Goal: Task Accomplishment & Management: Manage account settings

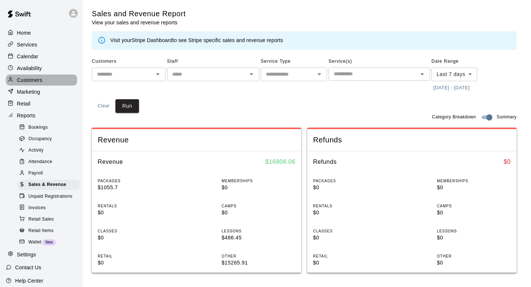
click at [32, 79] on p "Customers" at bounding box center [29, 79] width 25 height 7
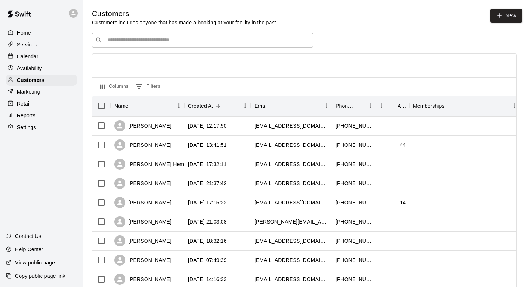
click at [181, 39] on input "Search customers by name or email" at bounding box center [207, 40] width 204 height 7
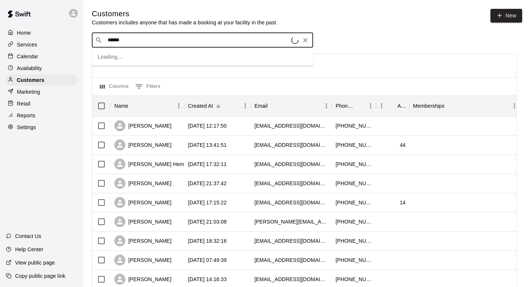
type input "*******"
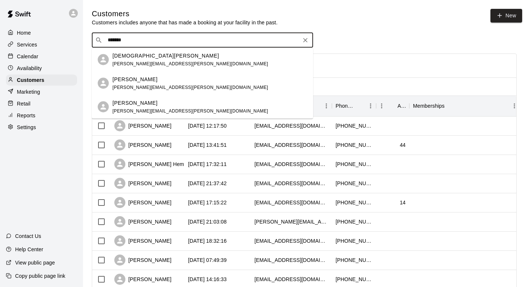
click at [186, 67] on div "Evan Pohlman josh.pohlman@pohlmanplumbing.com" at bounding box center [190, 60] width 156 height 16
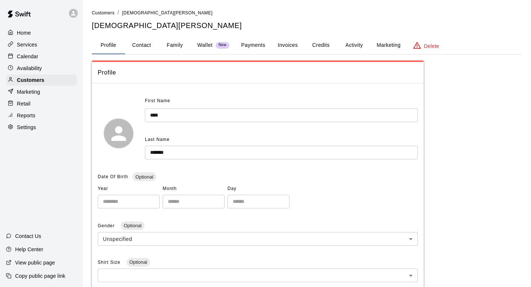
click at [257, 45] on button "Payments" at bounding box center [253, 46] width 36 height 18
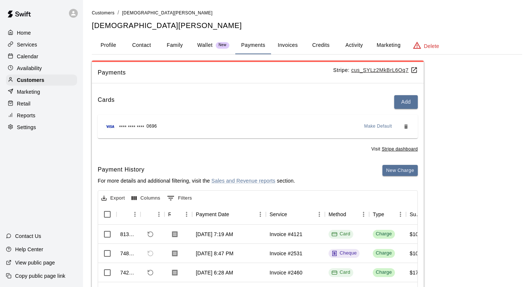
click at [293, 45] on button "Invoices" at bounding box center [287, 46] width 33 height 18
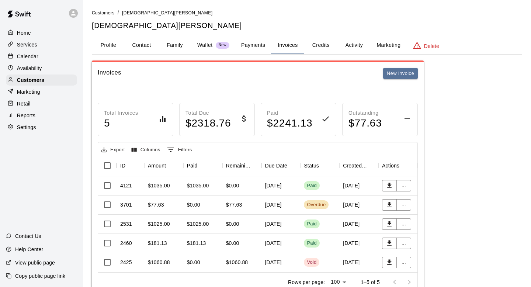
click at [108, 17] on div "Customers / Evan Pohlman Evan Pohlman" at bounding box center [307, 20] width 430 height 22
click at [107, 13] on span "Customers" at bounding box center [103, 12] width 23 height 5
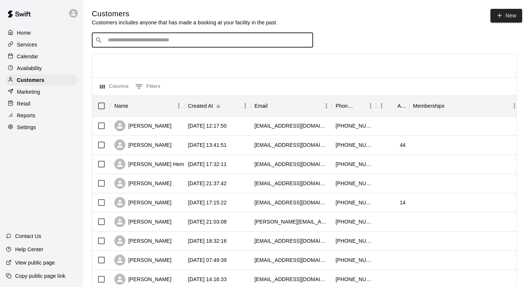
click at [171, 42] on input "Search customers by name or email" at bounding box center [207, 40] width 204 height 7
type input "*******"
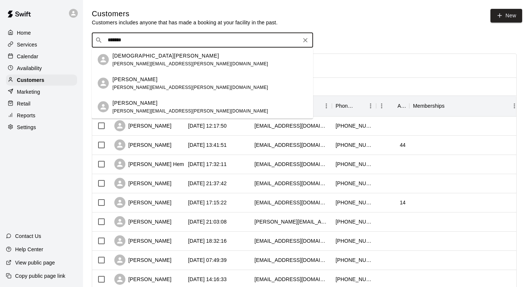
click at [148, 66] on span "josh.pohlman@pohlmanplumbing.com" at bounding box center [190, 63] width 156 height 5
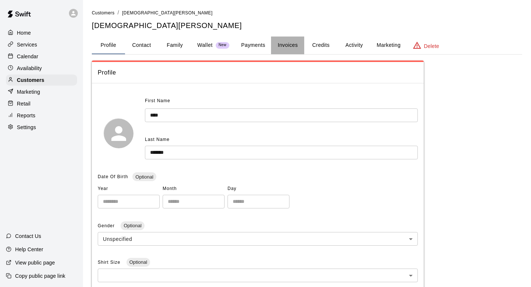
click at [292, 43] on button "Invoices" at bounding box center [287, 46] width 33 height 18
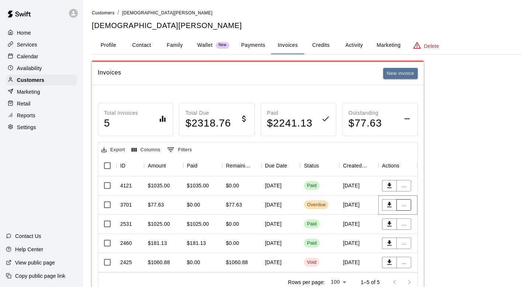
click at [404, 208] on button "..." at bounding box center [403, 204] width 15 height 11
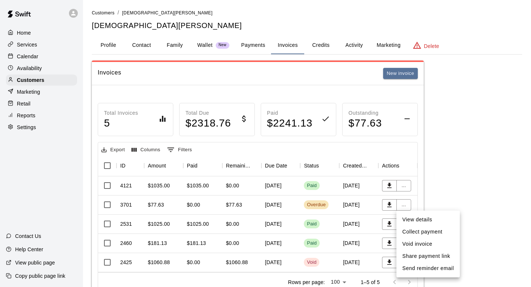
click at [204, 45] on div at bounding box center [265, 143] width 531 height 287
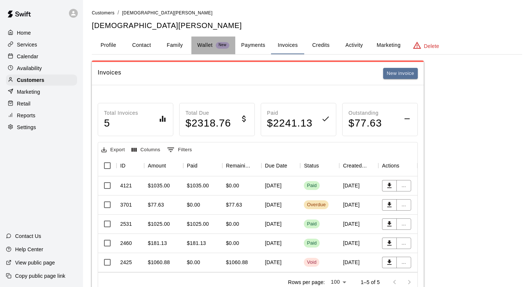
click at [204, 45] on p "Wallet" at bounding box center [204, 45] width 15 height 8
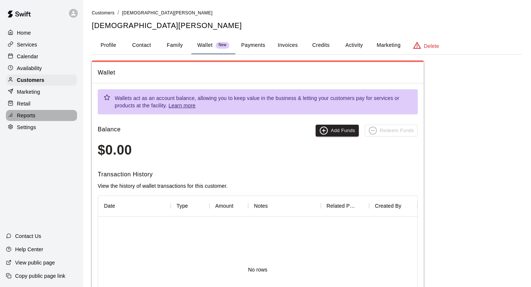
click at [33, 113] on p "Reports" at bounding box center [26, 115] width 18 height 7
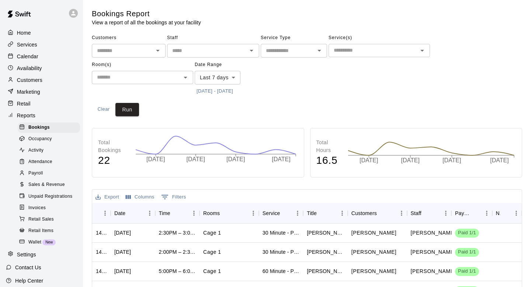
click at [46, 184] on span "Sales & Revenue" at bounding box center [46, 184] width 37 height 7
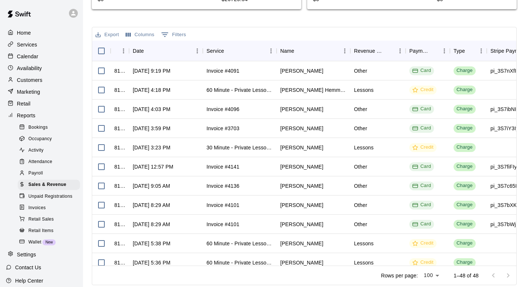
scroll to position [264, 0]
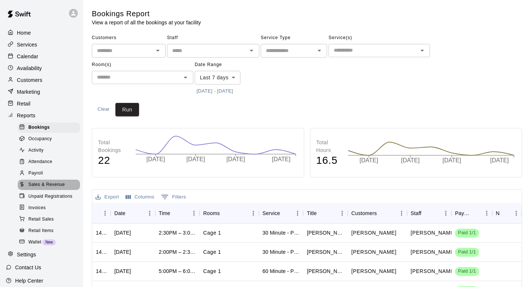
click at [53, 185] on span "Sales & Revenue" at bounding box center [46, 184] width 37 height 7
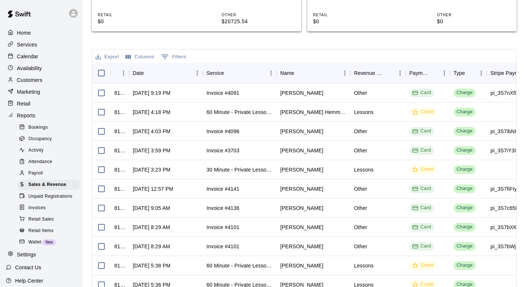
scroll to position [242, 0]
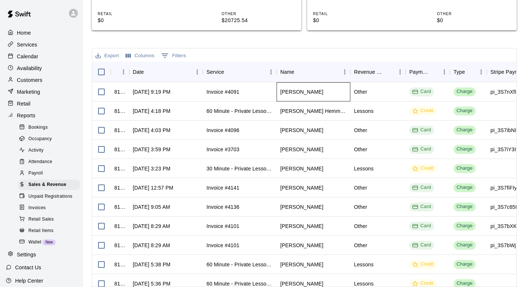
click at [333, 90] on div "[PERSON_NAME]" at bounding box center [314, 91] width 74 height 19
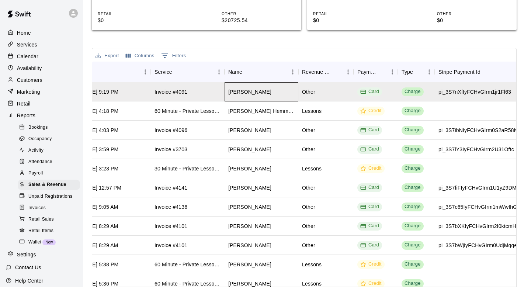
scroll to position [0, 51]
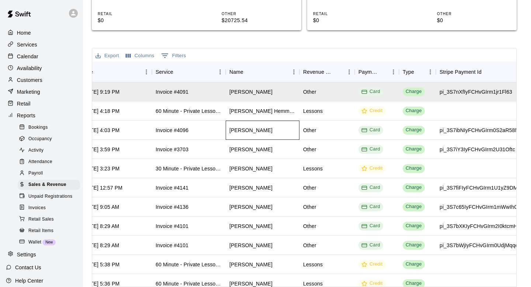
click at [276, 125] on div "[PERSON_NAME]" at bounding box center [263, 130] width 74 height 19
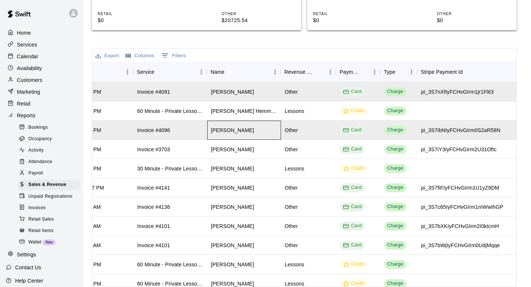
scroll to position [0, 68]
click at [246, 150] on div "[PERSON_NAME]" at bounding box center [245, 149] width 74 height 19
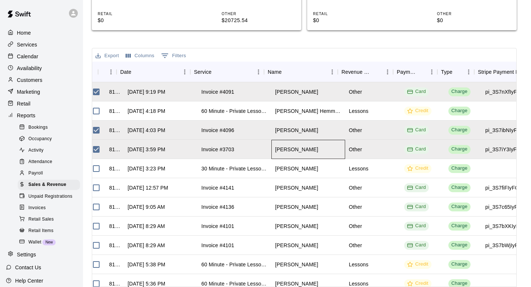
scroll to position [0, 0]
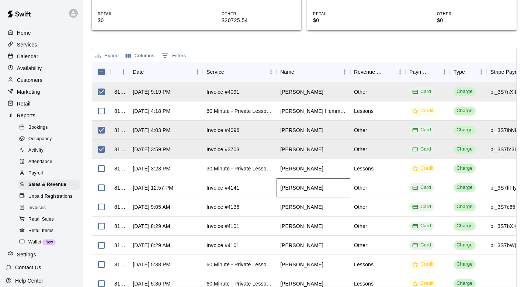
click at [328, 190] on div "[PERSON_NAME]" at bounding box center [314, 187] width 74 height 19
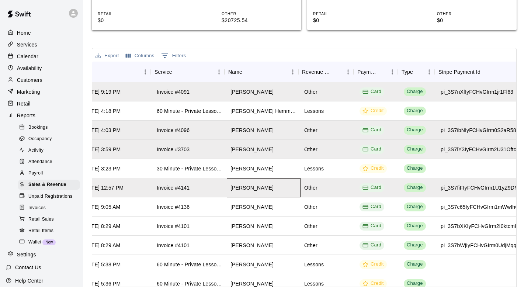
scroll to position [0, 33]
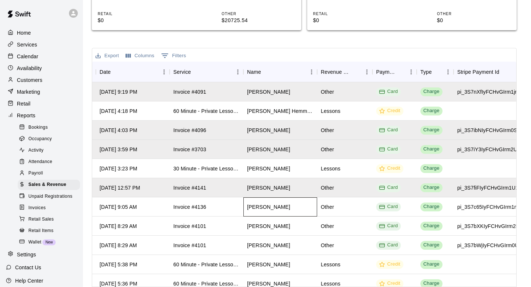
click at [301, 209] on div "[PERSON_NAME]" at bounding box center [280, 206] width 74 height 19
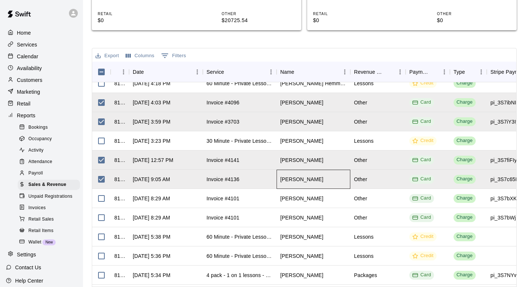
scroll to position [34, 0]
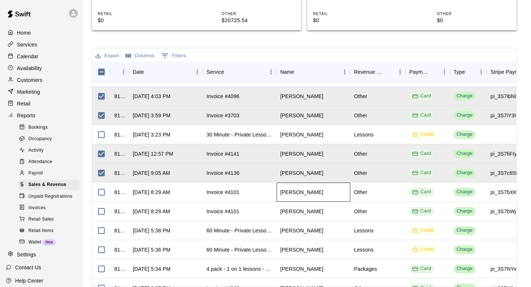
click at [328, 192] on div "[PERSON_NAME]" at bounding box center [314, 192] width 74 height 19
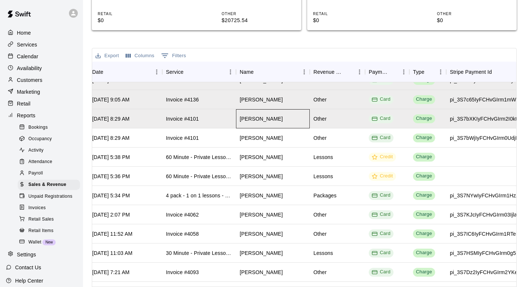
scroll to position [108, 41]
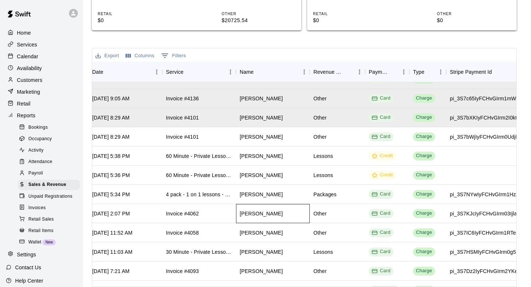
click at [284, 214] on div "Dylan Townsend" at bounding box center [273, 213] width 74 height 19
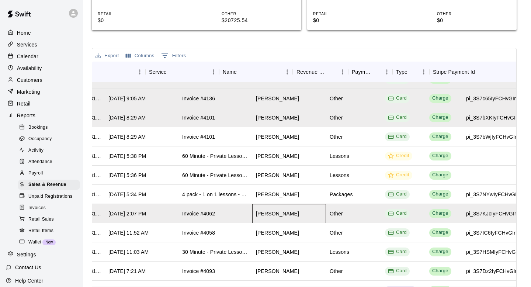
scroll to position [108, 0]
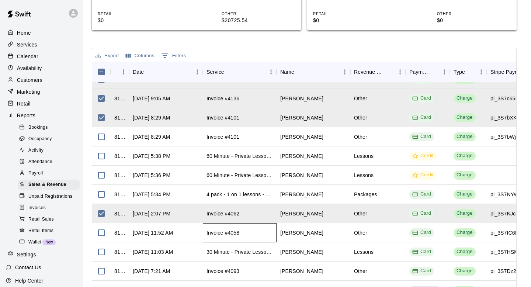
click at [265, 233] on div "Invoice #4058" at bounding box center [240, 232] width 74 height 19
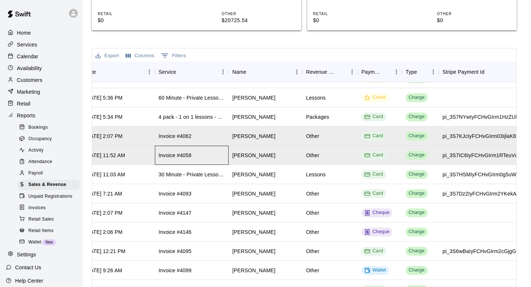
scroll to position [191, 48]
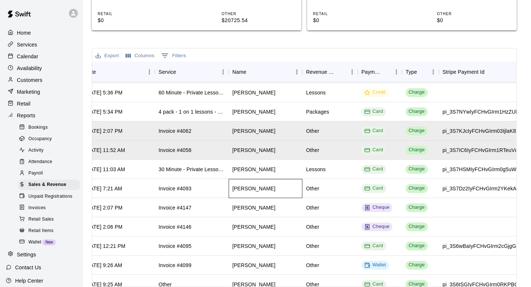
click at [278, 188] on div "[PERSON_NAME]" at bounding box center [266, 188] width 74 height 19
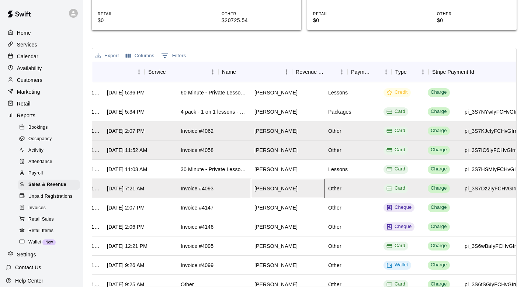
scroll to position [191, 0]
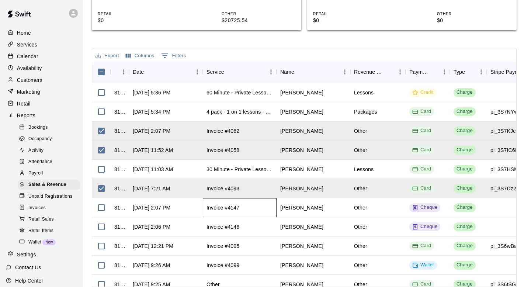
click at [274, 209] on div "Invoice #4147" at bounding box center [240, 207] width 74 height 19
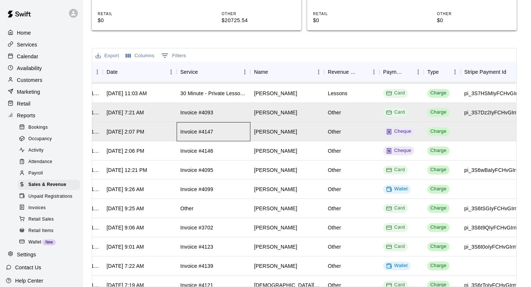
scroll to position [267, 25]
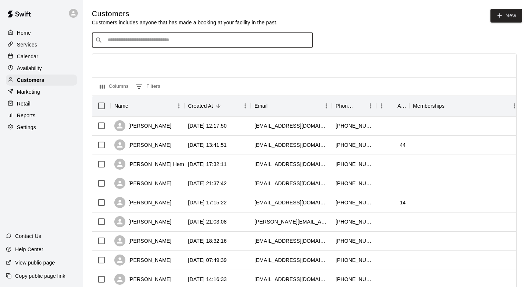
click at [150, 42] on input "Search customers by name or email" at bounding box center [207, 40] width 204 height 7
type input "*******"
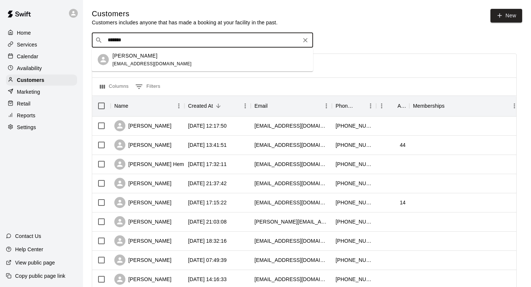
click at [130, 37] on input "*******" at bounding box center [201, 40] width 193 height 7
click at [133, 60] on div "[PERSON_NAME] [EMAIL_ADDRESS][DOMAIN_NAME]" at bounding box center [151, 60] width 79 height 16
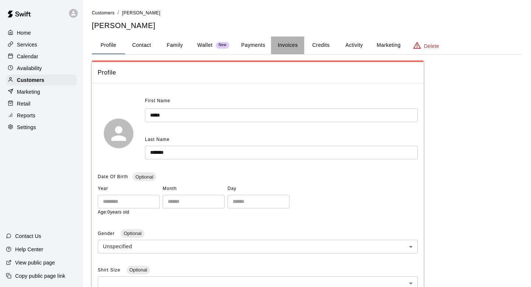
click at [290, 46] on button "Invoices" at bounding box center [287, 46] width 33 height 18
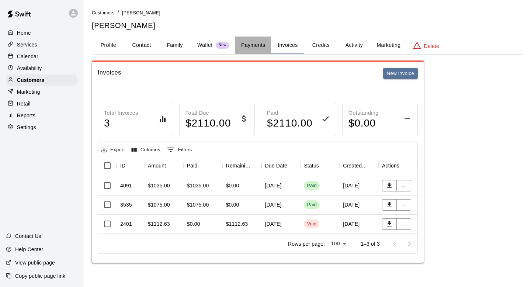
click at [241, 44] on button "Payments" at bounding box center [253, 46] width 36 height 18
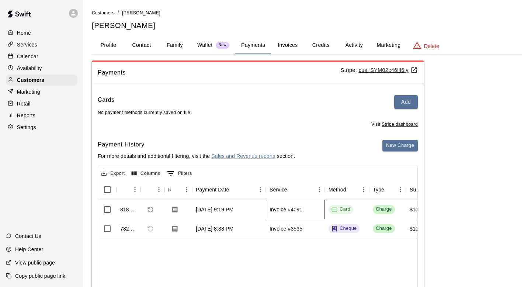
click at [312, 209] on div "Invoice #4091" at bounding box center [295, 209] width 59 height 19
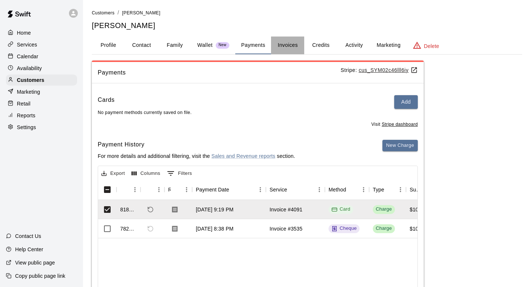
click at [284, 46] on button "Invoices" at bounding box center [287, 46] width 33 height 18
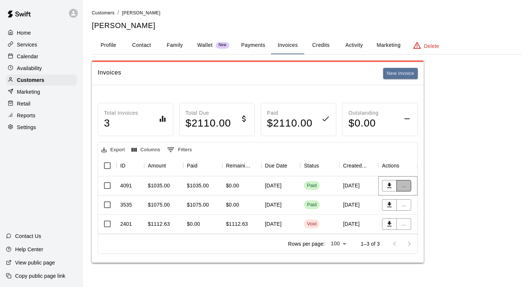
click at [403, 184] on button "..." at bounding box center [403, 185] width 15 height 11
click at [418, 202] on li "View details" at bounding box center [417, 200] width 42 height 12
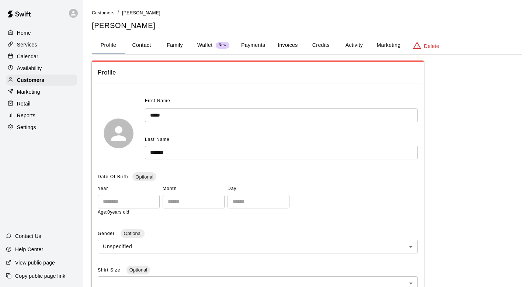
click at [107, 14] on span "Customers" at bounding box center [103, 12] width 23 height 5
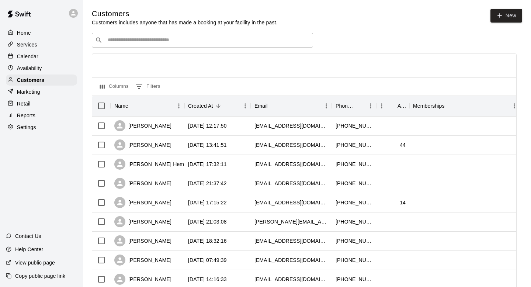
click at [156, 41] on input "Search customers by name or email" at bounding box center [207, 40] width 204 height 7
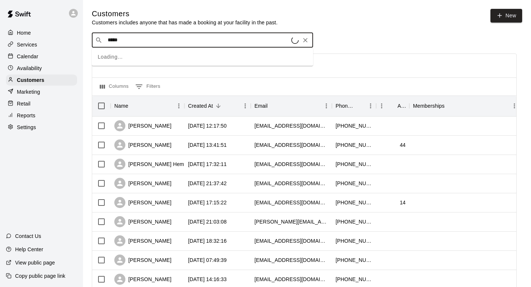
type input "******"
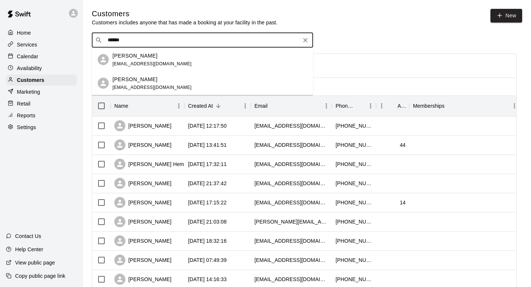
click at [139, 58] on p "[PERSON_NAME]" at bounding box center [134, 56] width 45 height 8
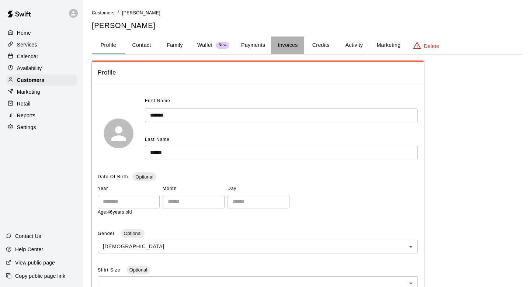
click at [294, 44] on button "Invoices" at bounding box center [287, 46] width 33 height 18
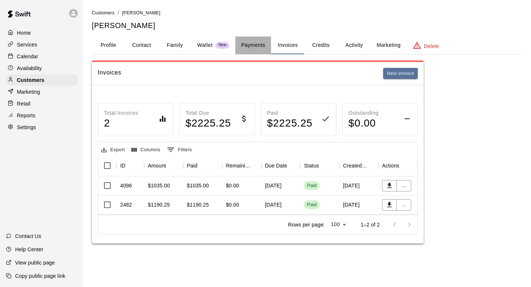
click at [253, 41] on button "Payments" at bounding box center [253, 46] width 36 height 18
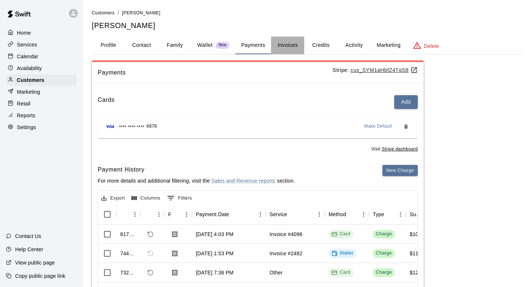
click at [286, 44] on button "Invoices" at bounding box center [287, 46] width 33 height 18
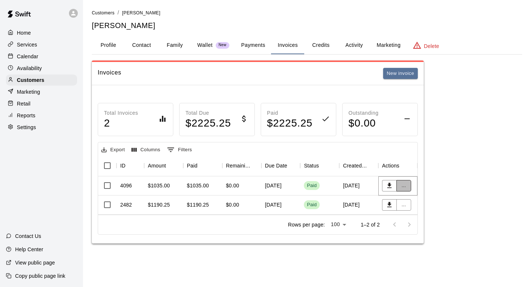
click at [407, 184] on button "..." at bounding box center [403, 185] width 15 height 11
click at [412, 198] on li "View details" at bounding box center [417, 200] width 42 height 12
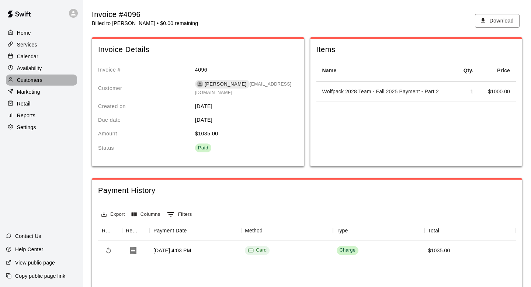
click at [28, 80] on p "Customers" at bounding box center [29, 79] width 25 height 7
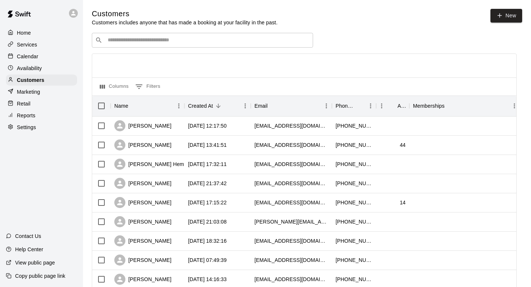
click at [126, 39] on input "Search customers by name or email" at bounding box center [207, 40] width 204 height 7
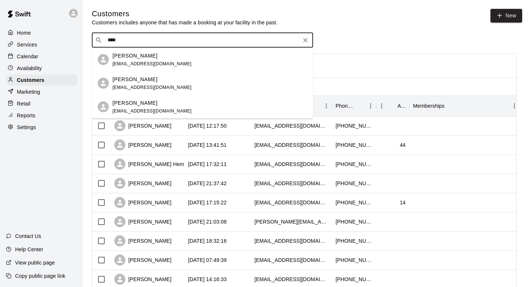
type input "*****"
click at [148, 57] on div "[PERSON_NAME]" at bounding box center [151, 56] width 79 height 8
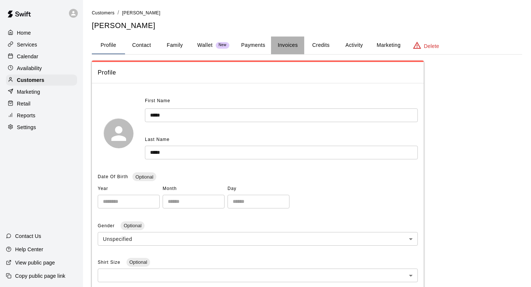
click at [282, 45] on button "Invoices" at bounding box center [287, 46] width 33 height 18
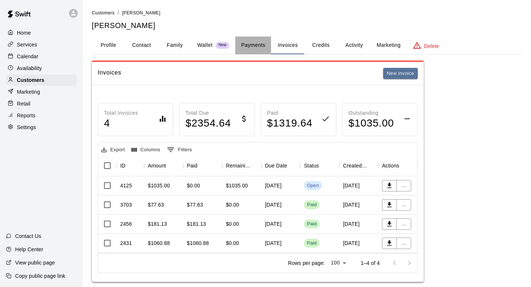
click at [251, 42] on button "Payments" at bounding box center [253, 46] width 36 height 18
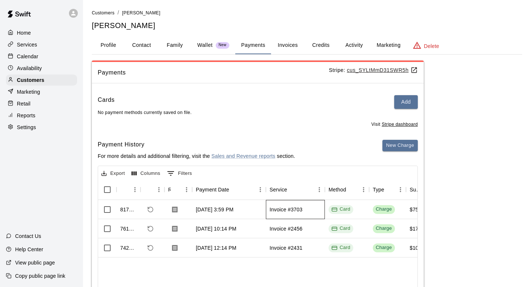
click at [283, 214] on div "Invoice #3703" at bounding box center [295, 209] width 59 height 19
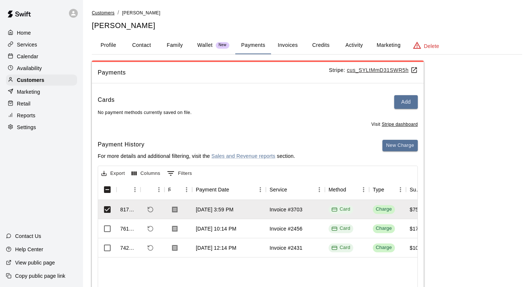
click at [110, 11] on span "Customers" at bounding box center [103, 12] width 23 height 5
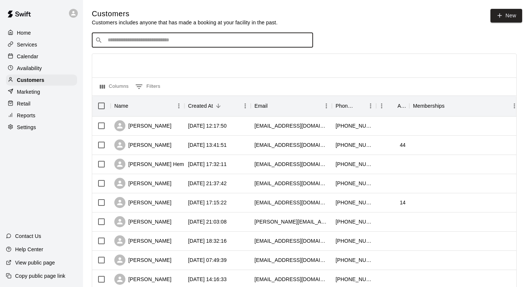
click at [112, 44] on input "Search customers by name or email" at bounding box center [207, 40] width 204 height 7
type input "****"
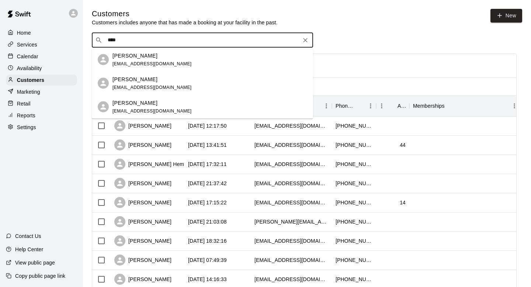
click at [135, 70] on div "[PERSON_NAME] [EMAIL_ADDRESS][DOMAIN_NAME]" at bounding box center [202, 60] width 221 height 24
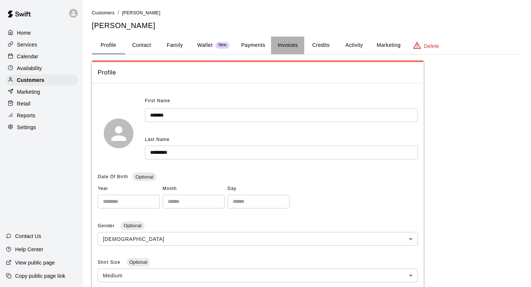
click at [287, 45] on button "Invoices" at bounding box center [287, 46] width 33 height 18
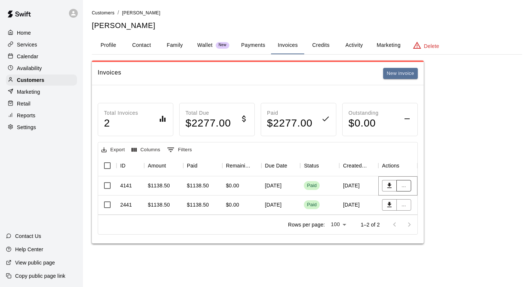
click at [399, 182] on button "..." at bounding box center [403, 185] width 15 height 11
click at [406, 199] on li "View details" at bounding box center [417, 200] width 42 height 12
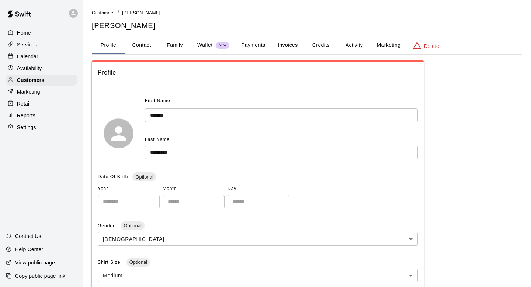
click at [106, 11] on span "Customers" at bounding box center [103, 12] width 23 height 5
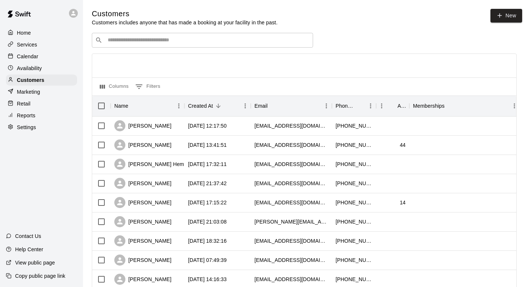
click at [118, 45] on div "​ ​" at bounding box center [202, 40] width 221 height 15
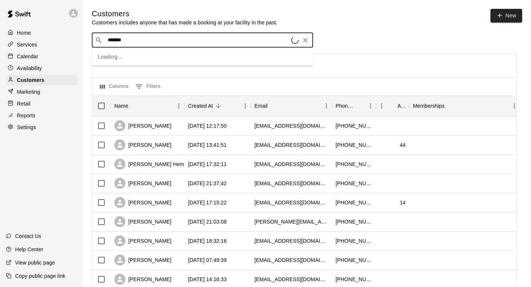
type input "********"
click at [125, 65] on span "[EMAIL_ADDRESS][DOMAIN_NAME]" at bounding box center [151, 63] width 79 height 5
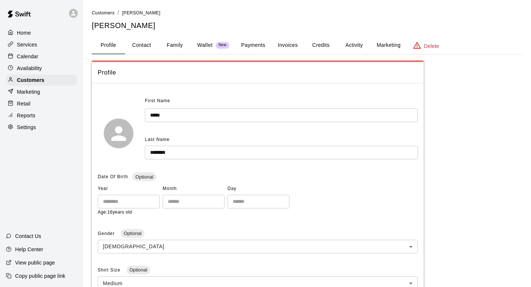
click at [293, 46] on button "Invoices" at bounding box center [287, 46] width 33 height 18
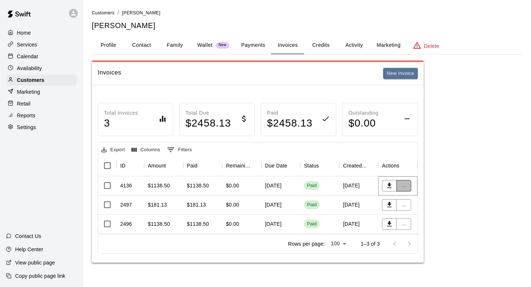
click at [403, 184] on button "..." at bounding box center [403, 185] width 15 height 11
click at [413, 198] on li "View details" at bounding box center [417, 200] width 42 height 12
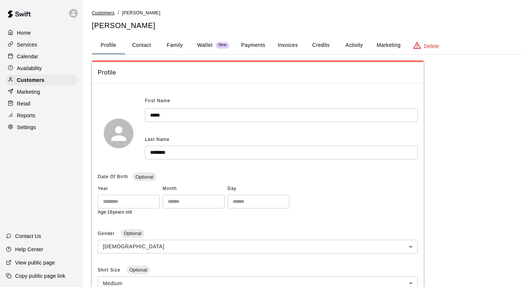
click at [99, 15] on span "Customers" at bounding box center [103, 12] width 23 height 5
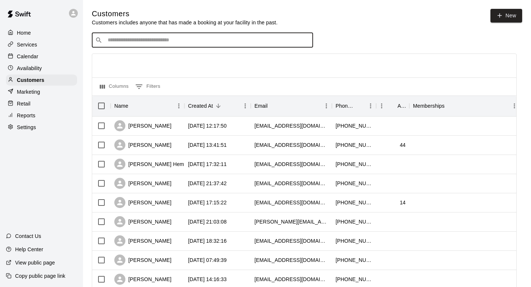
click at [118, 40] on input "Search customers by name or email" at bounding box center [207, 40] width 204 height 7
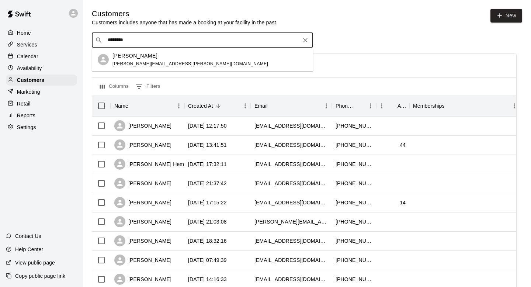
type input "*********"
click at [164, 57] on div "[PERSON_NAME]" at bounding box center [190, 56] width 156 height 8
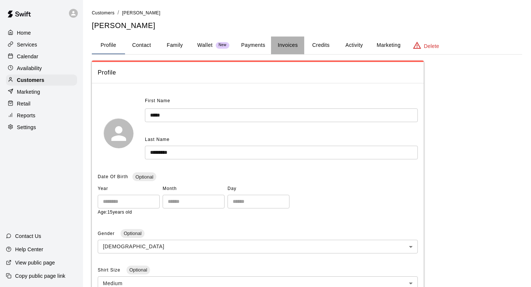
click at [280, 46] on button "Invoices" at bounding box center [287, 46] width 33 height 18
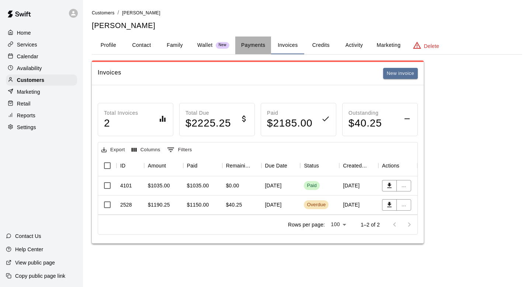
click at [256, 44] on button "Payments" at bounding box center [253, 46] width 36 height 18
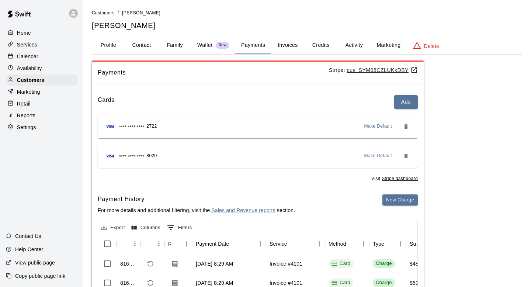
click at [288, 43] on button "Invoices" at bounding box center [287, 46] width 33 height 18
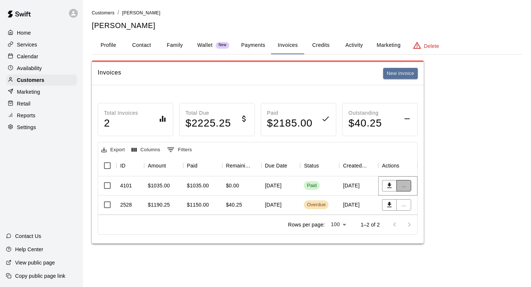
click at [406, 186] on button "..." at bounding box center [403, 185] width 15 height 11
click at [409, 201] on li "View details" at bounding box center [417, 200] width 42 height 12
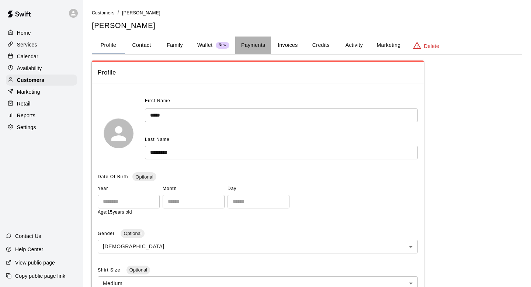
click at [264, 45] on button "Payments" at bounding box center [253, 46] width 36 height 18
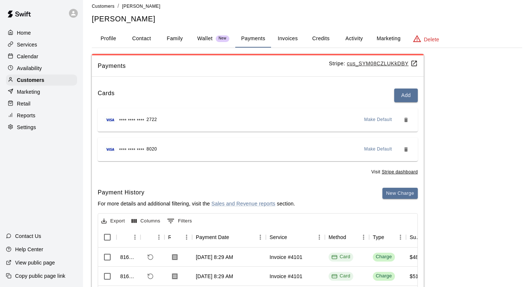
scroll to position [7, 0]
click at [294, 39] on button "Invoices" at bounding box center [287, 38] width 33 height 18
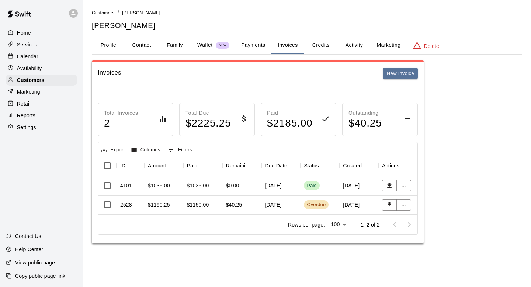
scroll to position [0, 0]
click at [103, 10] on span "Customers" at bounding box center [103, 12] width 23 height 5
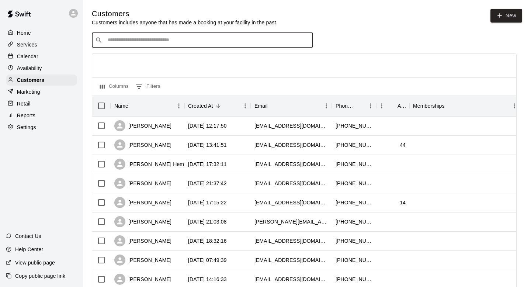
click at [182, 43] on input "Search customers by name or email" at bounding box center [207, 40] width 204 height 7
type input "****"
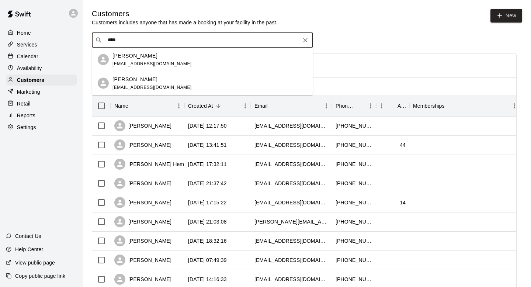
click at [182, 61] on div "[PERSON_NAME] [EMAIL_ADDRESS][DOMAIN_NAME]" at bounding box center [209, 60] width 195 height 16
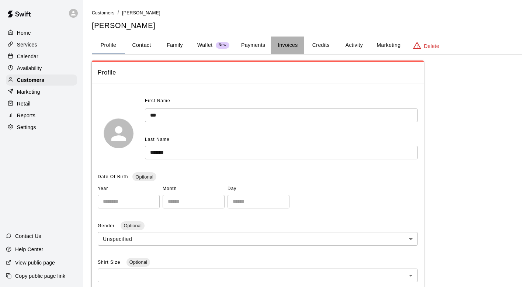
click at [285, 43] on button "Invoices" at bounding box center [287, 46] width 33 height 18
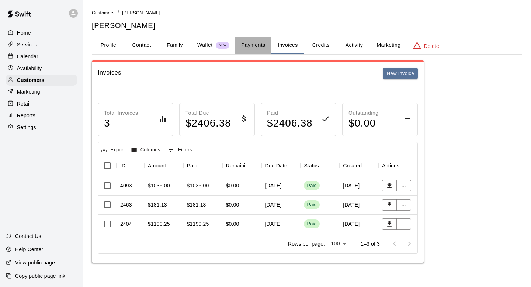
click at [247, 46] on button "Payments" at bounding box center [253, 46] width 36 height 18
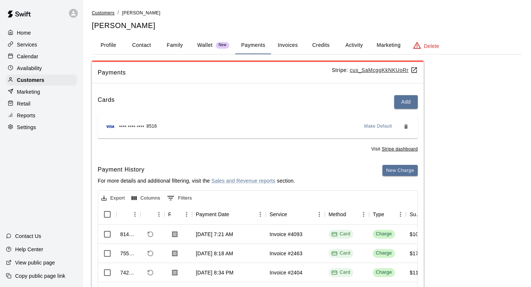
click at [101, 12] on span "Customers" at bounding box center [103, 12] width 23 height 5
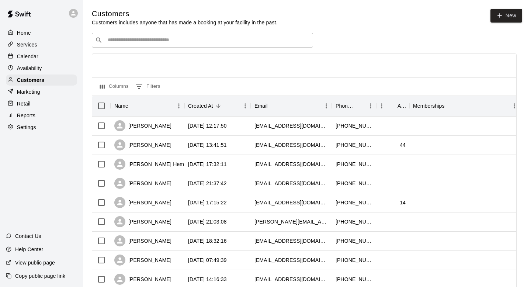
click at [145, 44] on input "Search customers by name or email" at bounding box center [207, 40] width 204 height 7
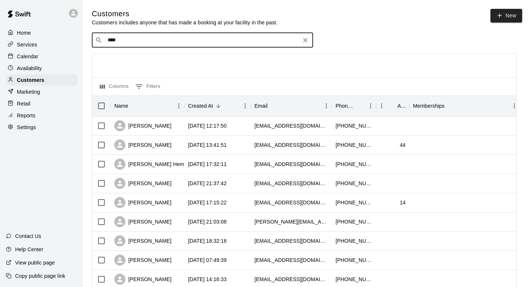
type input "*****"
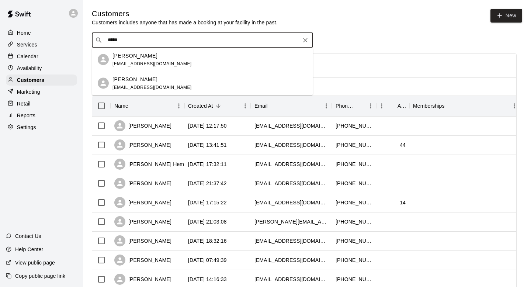
click at [133, 61] on span "[EMAIL_ADDRESS][DOMAIN_NAME]" at bounding box center [151, 63] width 79 height 5
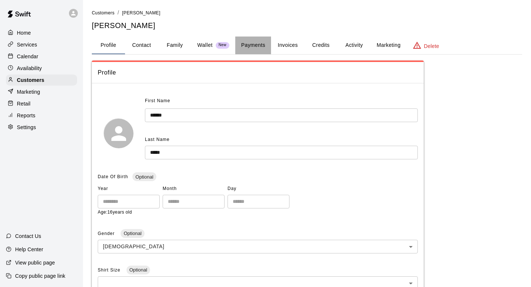
click at [263, 46] on button "Payments" at bounding box center [253, 46] width 36 height 18
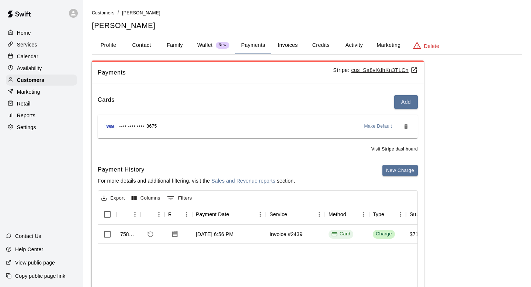
click at [290, 47] on button "Invoices" at bounding box center [287, 46] width 33 height 18
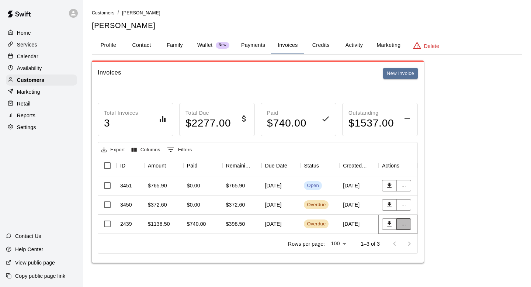
click at [403, 222] on button "..." at bounding box center [403, 223] width 15 height 11
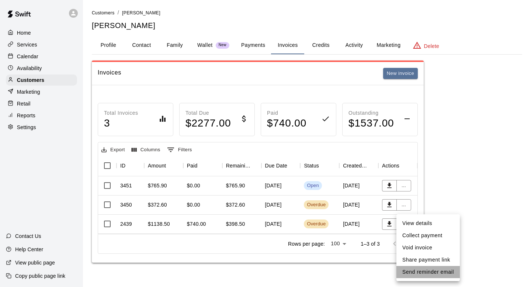
click at [425, 272] on li "Send reminder email" at bounding box center [427, 272] width 63 height 12
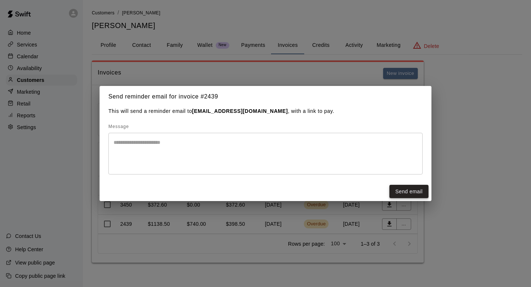
click at [413, 194] on button "Send email" at bounding box center [408, 192] width 39 height 14
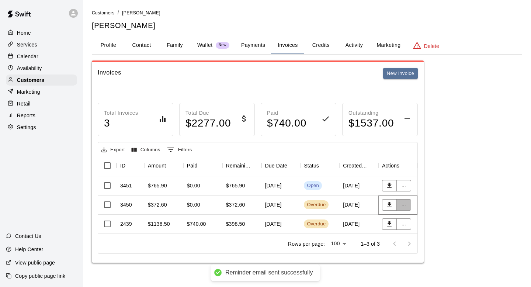
click at [406, 206] on button "..." at bounding box center [403, 204] width 15 height 11
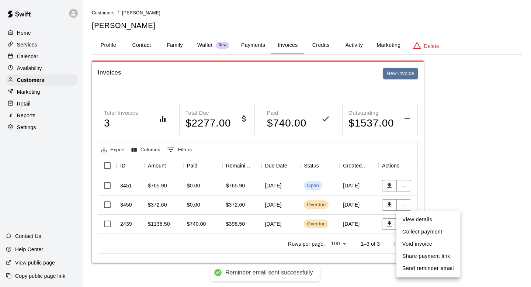
click at [412, 266] on li "Send reminder email" at bounding box center [427, 268] width 63 height 12
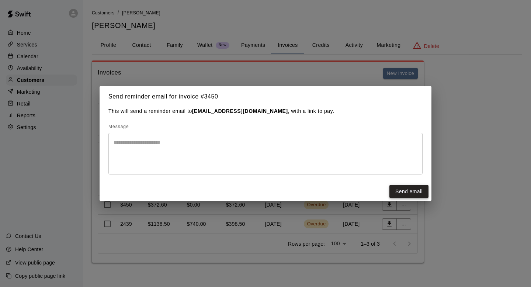
click at [400, 188] on button "Send email" at bounding box center [408, 192] width 39 height 14
